Goal: Information Seeking & Learning: Learn about a topic

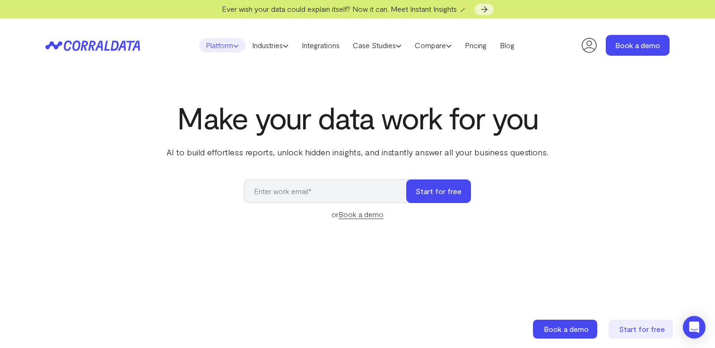
click at [215, 44] on link "Platform" at bounding box center [222, 45] width 46 height 14
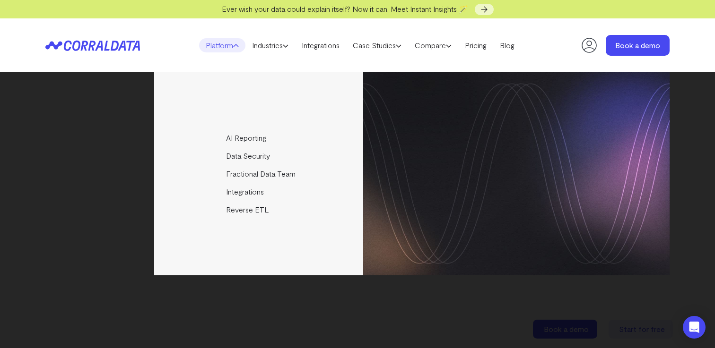
click at [160, 58] on header "Platform AI Reporting Use AI to effortlessly answer any business questions from…" at bounding box center [357, 45] width 624 height 54
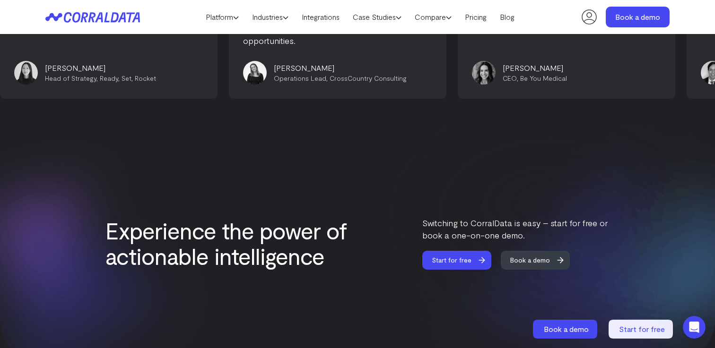
scroll to position [4099, 0]
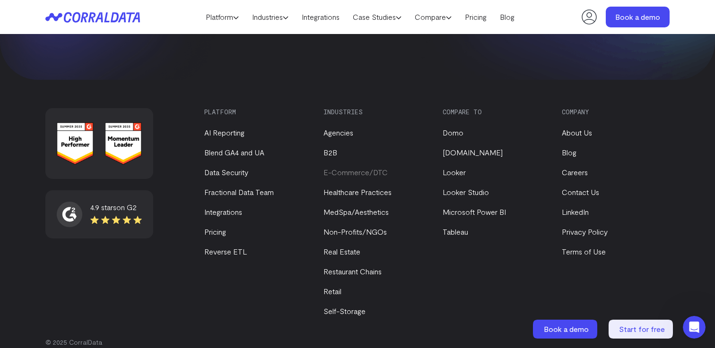
click at [363, 168] on link "E-Commerce/DTC" at bounding box center [355, 172] width 64 height 9
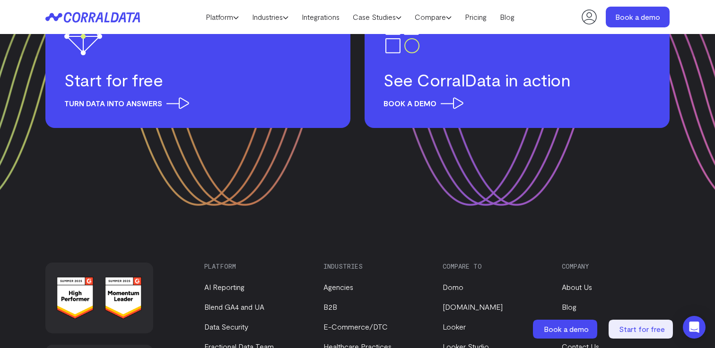
scroll to position [3565, 0]
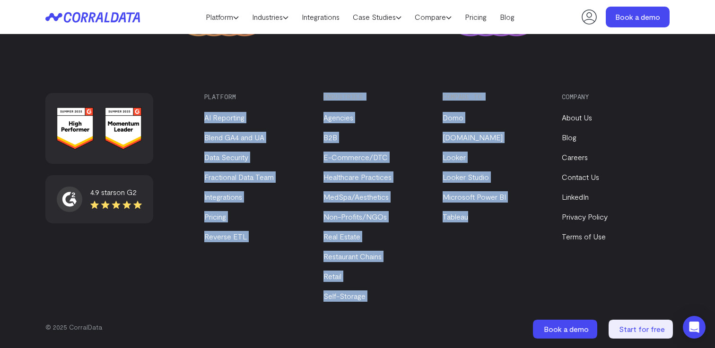
drag, startPoint x: 196, startPoint y: 107, endPoint x: 471, endPoint y: 218, distance: 296.9
click at [471, 218] on div "4.9 stars on G2 Platform AI Reporting Blend GA4 and UA Data Security Fractional…" at bounding box center [357, 220] width 624 height 255
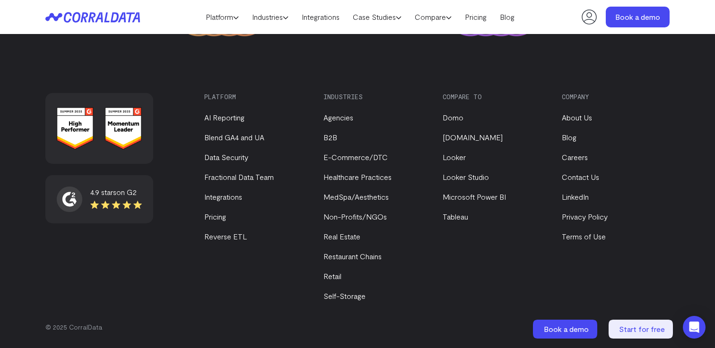
click at [484, 229] on div "Compare to Domo [DOMAIN_NAME] Looker Looker Studio Microsoft Power BI [GEOGRAPH…" at bounding box center [496, 197] width 108 height 209
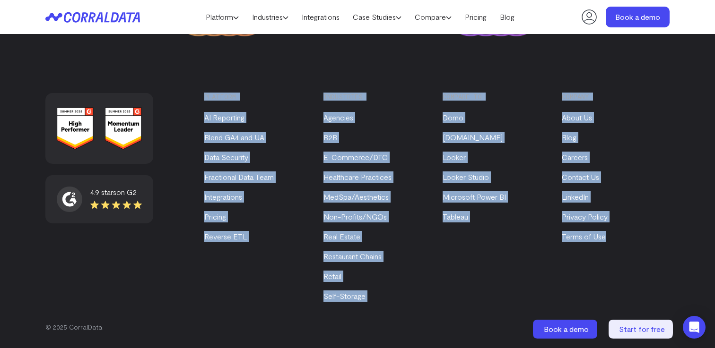
drag, startPoint x: 192, startPoint y: 96, endPoint x: 570, endPoint y: 270, distance: 416.2
click at [570, 270] on div "4.9 stars on G2 Platform AI Reporting Blend GA4 and UA Data Security Fractional…" at bounding box center [357, 220] width 624 height 255
click at [570, 270] on div "Company About Us Blog Careers Contact Us LinkedIn Privacy Policy Terms of Use" at bounding box center [616, 197] width 108 height 209
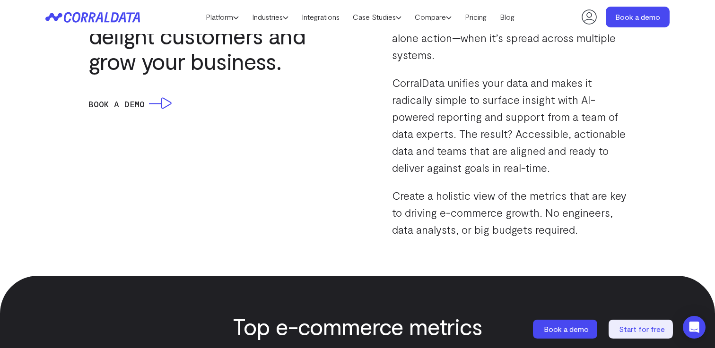
scroll to position [882, 0]
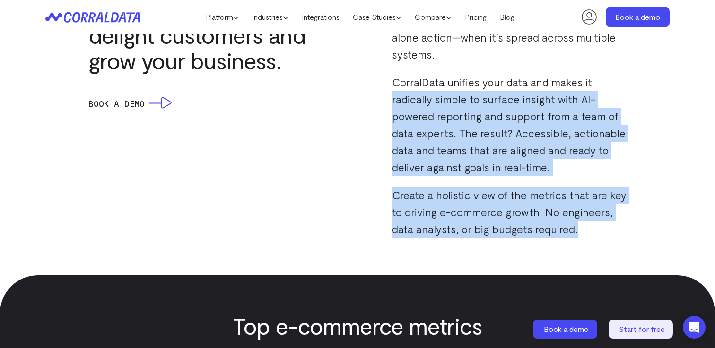
drag, startPoint x: 390, startPoint y: 99, endPoint x: 599, endPoint y: 240, distance: 252.4
click at [599, 240] on div "AI-POWERED DATA TO DRIVE GROWTH Harness the full potential of your data to driv…" at bounding box center [357, 110] width 715 height 332
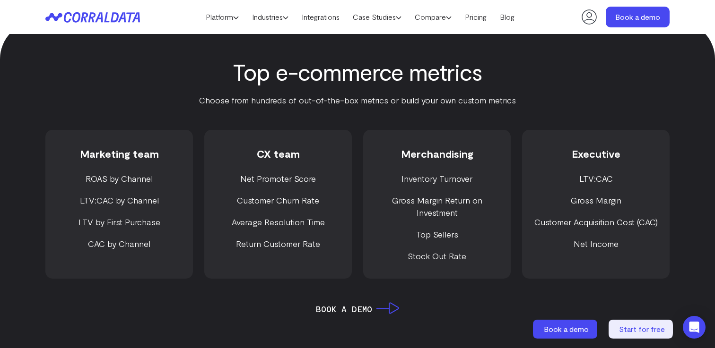
scroll to position [1137, 0]
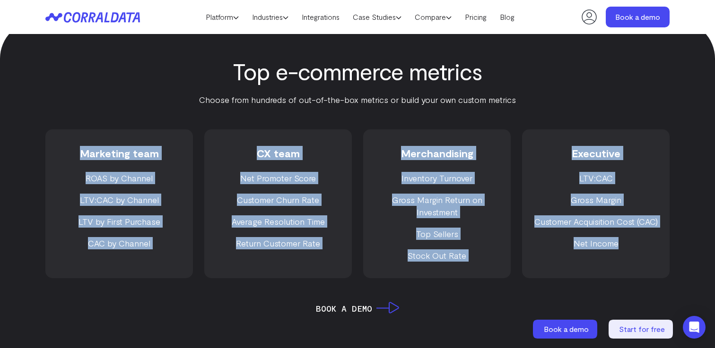
drag, startPoint x: 68, startPoint y: 147, endPoint x: 639, endPoint y: 267, distance: 582.9
click at [639, 267] on div "Marketing team ROAS by Channel LTV:CAC by Channel LTV by First Purchase CAC by …" at bounding box center [357, 204] width 624 height 149
click at [639, 267] on div "Executive LTV:CAC Gross Margin Customer Acquisition Cost (CAC) Net Income" at bounding box center [595, 204] width 147 height 149
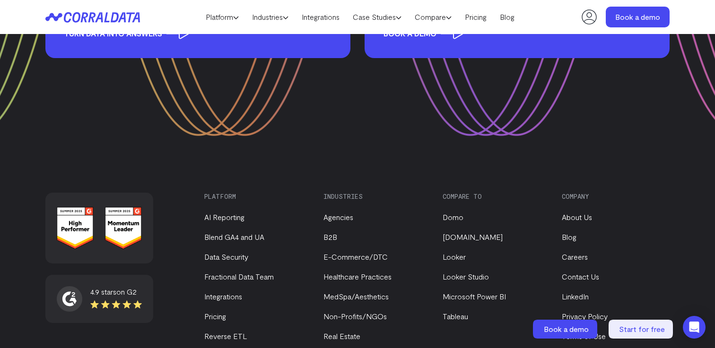
scroll to position [3565, 0]
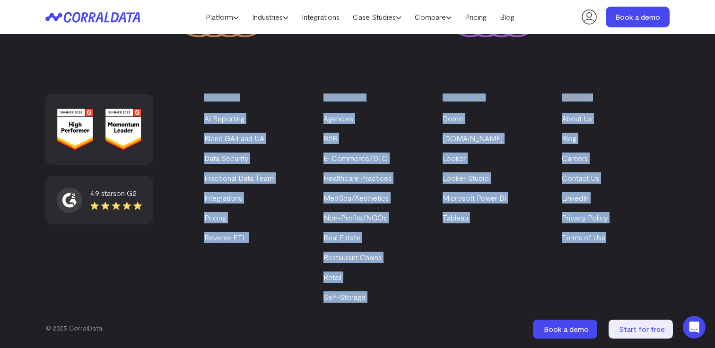
drag, startPoint x: 209, startPoint y: 100, endPoint x: 597, endPoint y: 264, distance: 420.3
click at [597, 264] on div "4.9 stars on G2 Platform AI Reporting Blend GA4 and UA Data Security Fractional…" at bounding box center [357, 221] width 624 height 255
click at [597, 264] on div "Company About Us Blog Careers Contact Us LinkedIn Privacy Policy Terms of Use" at bounding box center [616, 198] width 108 height 209
